Goal: Information Seeking & Learning: Learn about a topic

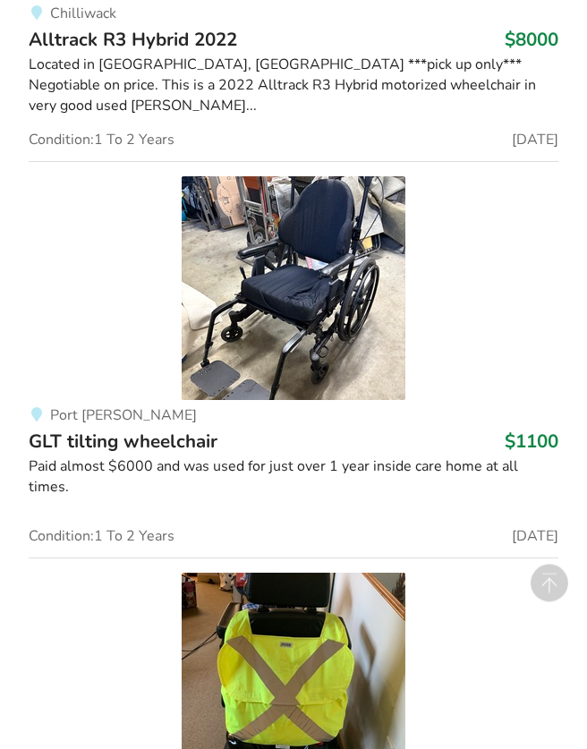
scroll to position [5873, 0]
click at [60, 457] on div "Paid almost $6000 and was used for just over 1 year inside care home at all tim…" at bounding box center [294, 476] width 530 height 41
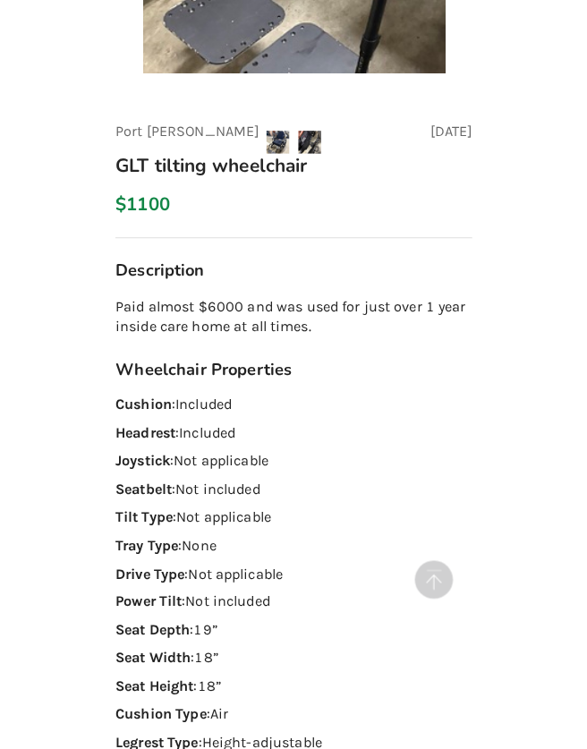
scroll to position [677, 0]
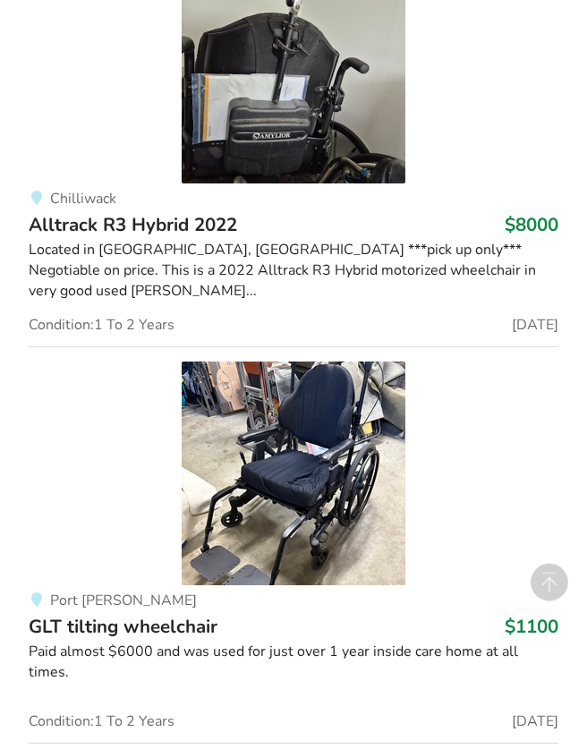
scroll to position [5688, 0]
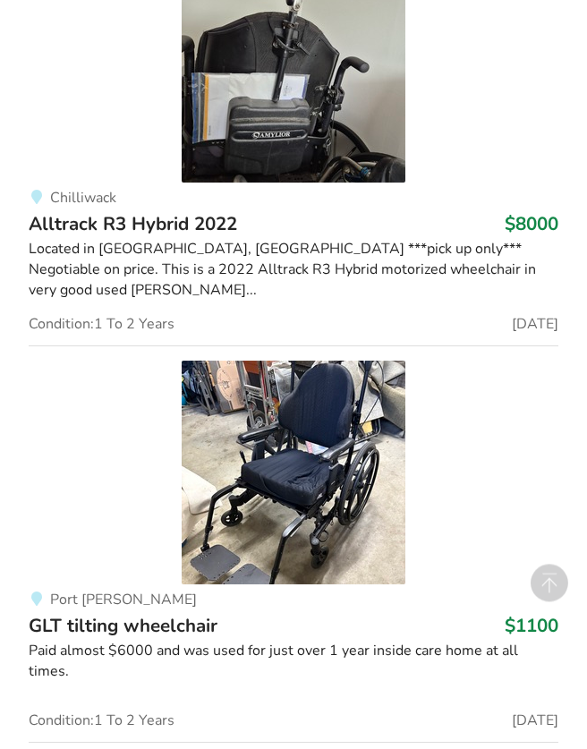
click at [381, 641] on div "Paid almost $6000 and was used for just over 1 year inside care home at all tim…" at bounding box center [294, 661] width 530 height 41
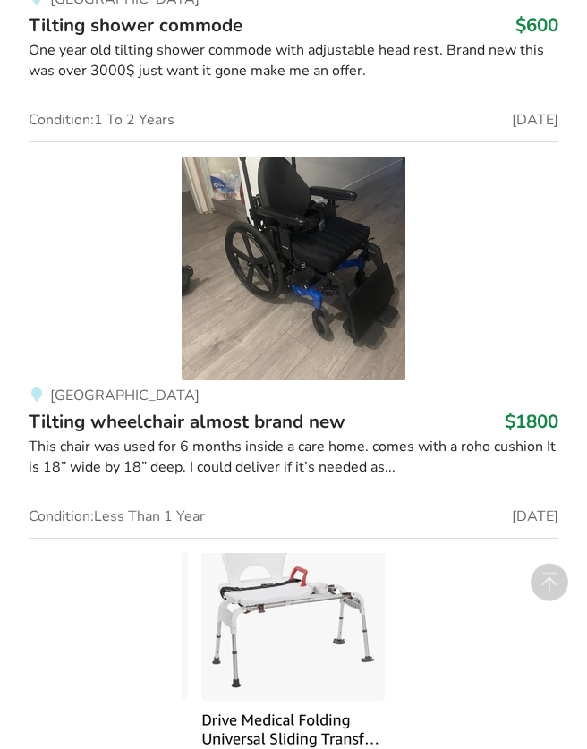
scroll to position [7875, 0]
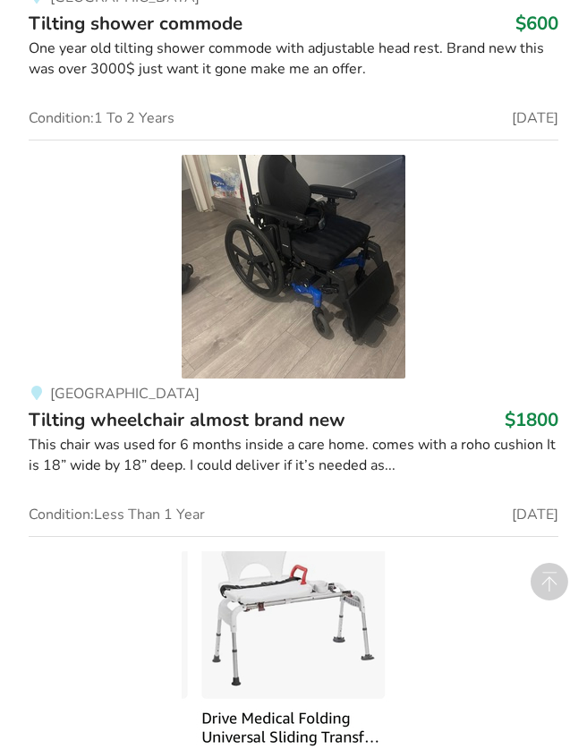
click at [346, 268] on img at bounding box center [294, 268] width 224 height 224
